Goal: Task Accomplishment & Management: Use online tool/utility

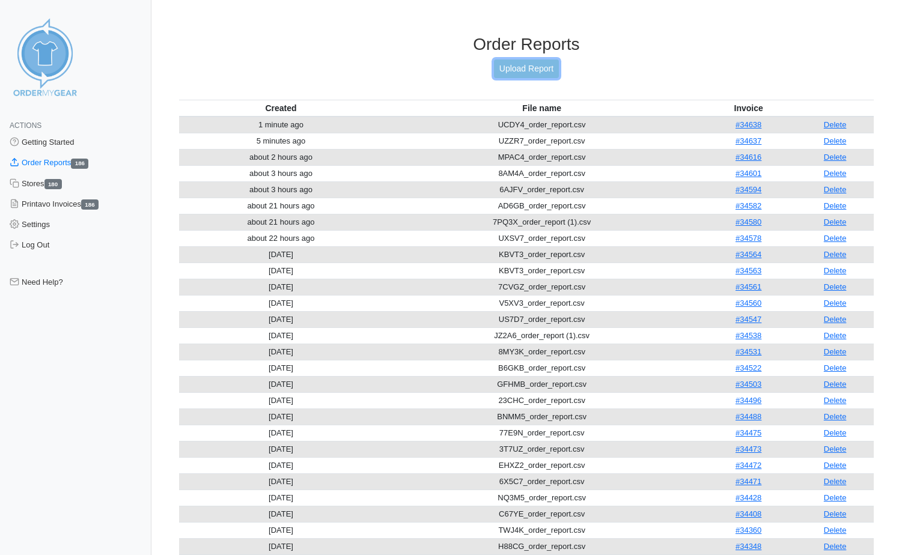
click at [514, 72] on link "Upload Report" at bounding box center [526, 69] width 65 height 19
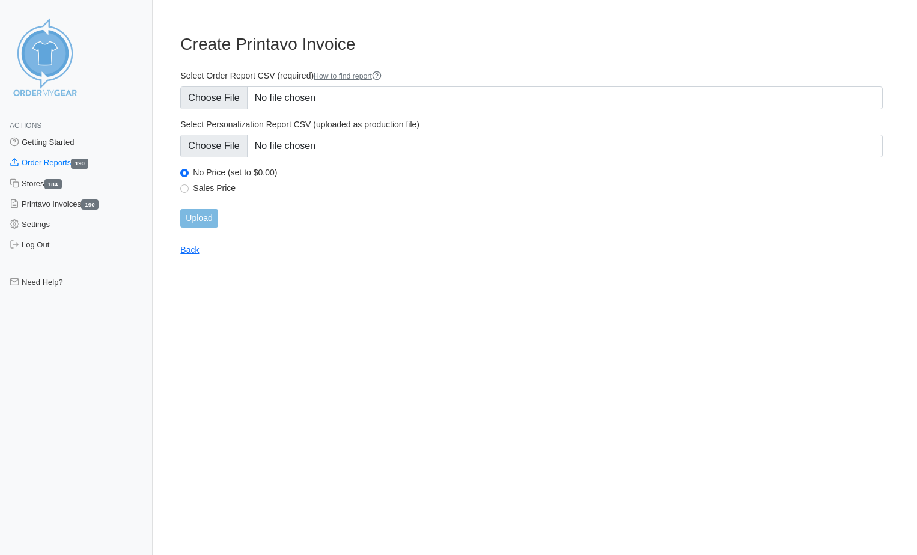
type input "C:\fakepath\H85S5_order_report.csv"
click at [206, 214] on input "Upload" at bounding box center [198, 218] width 37 height 19
